Goal: Task Accomplishment & Management: Use online tool/utility

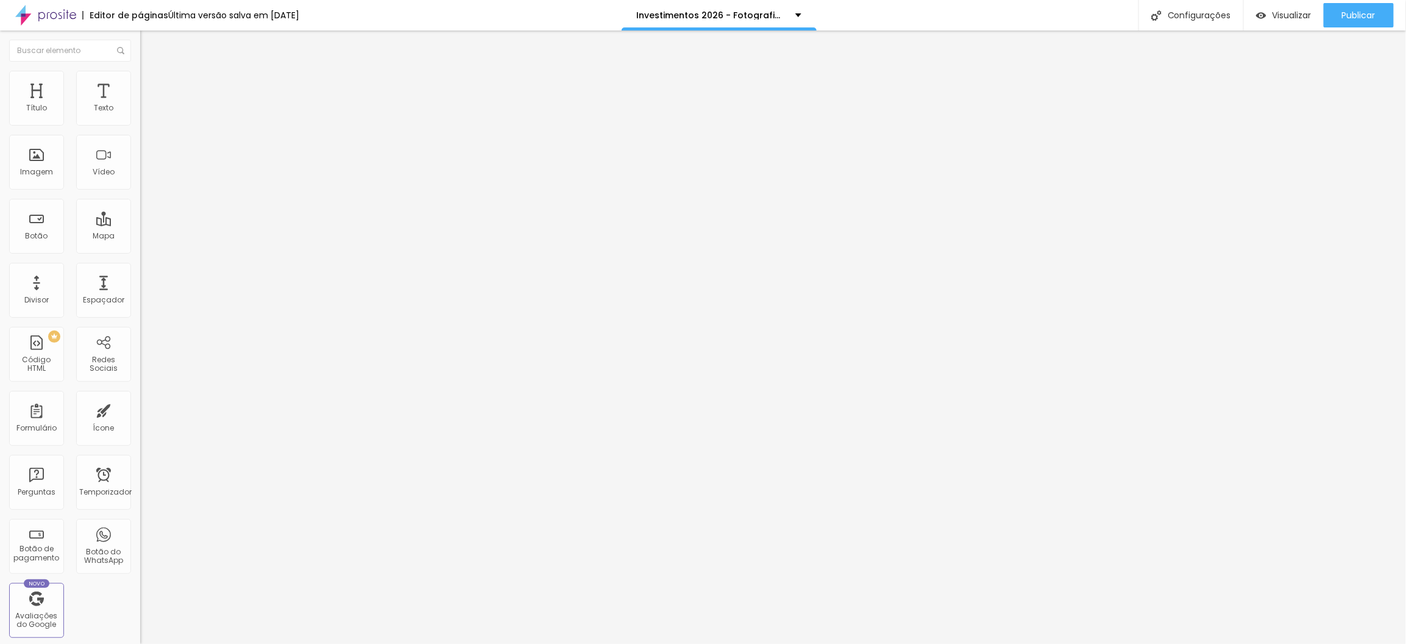
drag, startPoint x: 756, startPoint y: 1, endPoint x: 1400, endPoint y: 14, distance: 644.4
click at [1400, 14] on div "Visualizar Pré-visualização Clique para visualizar esta página antes de publica…" at bounding box center [1325, 15] width 163 height 30
click at [1274, 10] on font "Visualizar" at bounding box center [1292, 15] width 39 height 12
click at [148, 105] on font "Trocar imagem" at bounding box center [177, 99] width 59 height 10
